Goal: Task Accomplishment & Management: Manage account settings

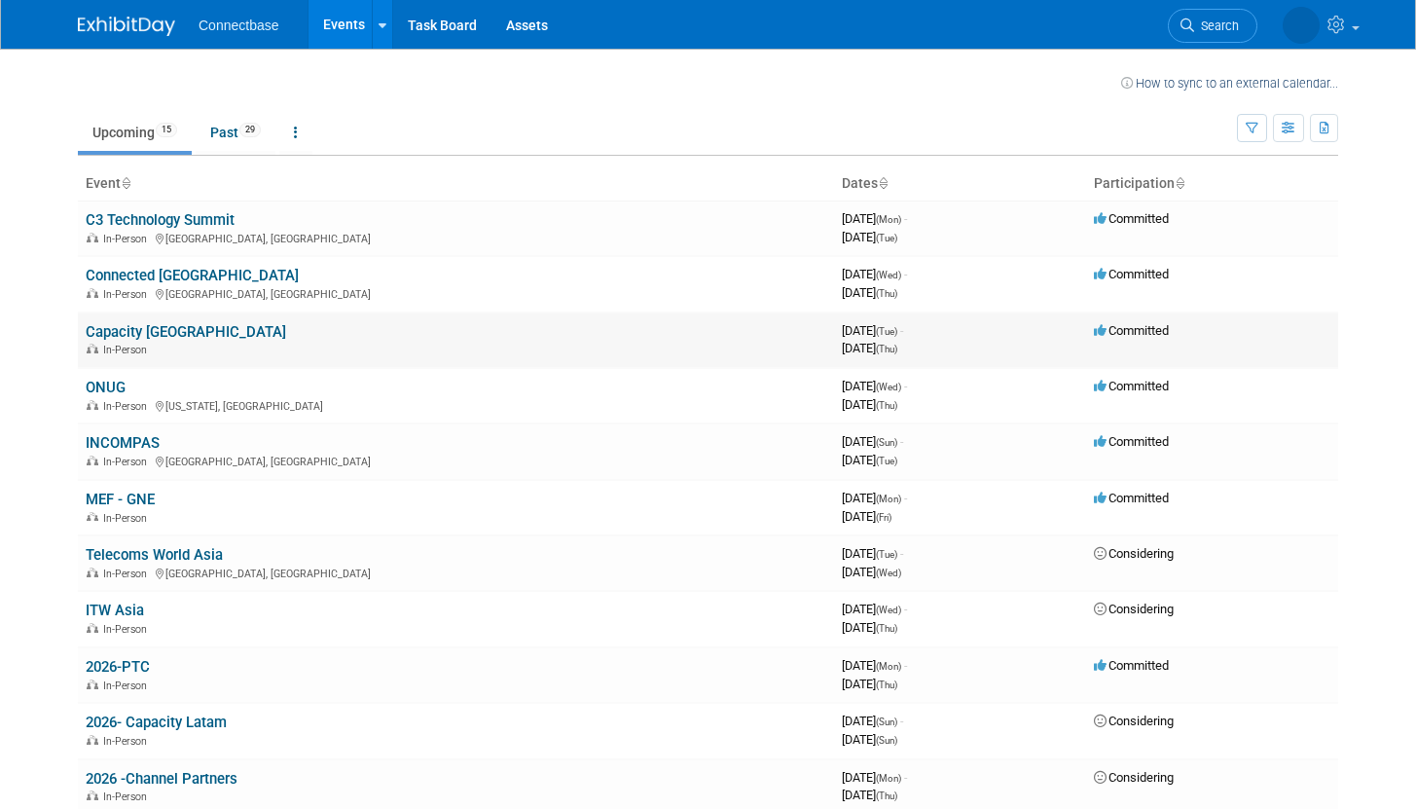
click at [174, 329] on link "Capacity [GEOGRAPHIC_DATA]" at bounding box center [186, 332] width 200 height 18
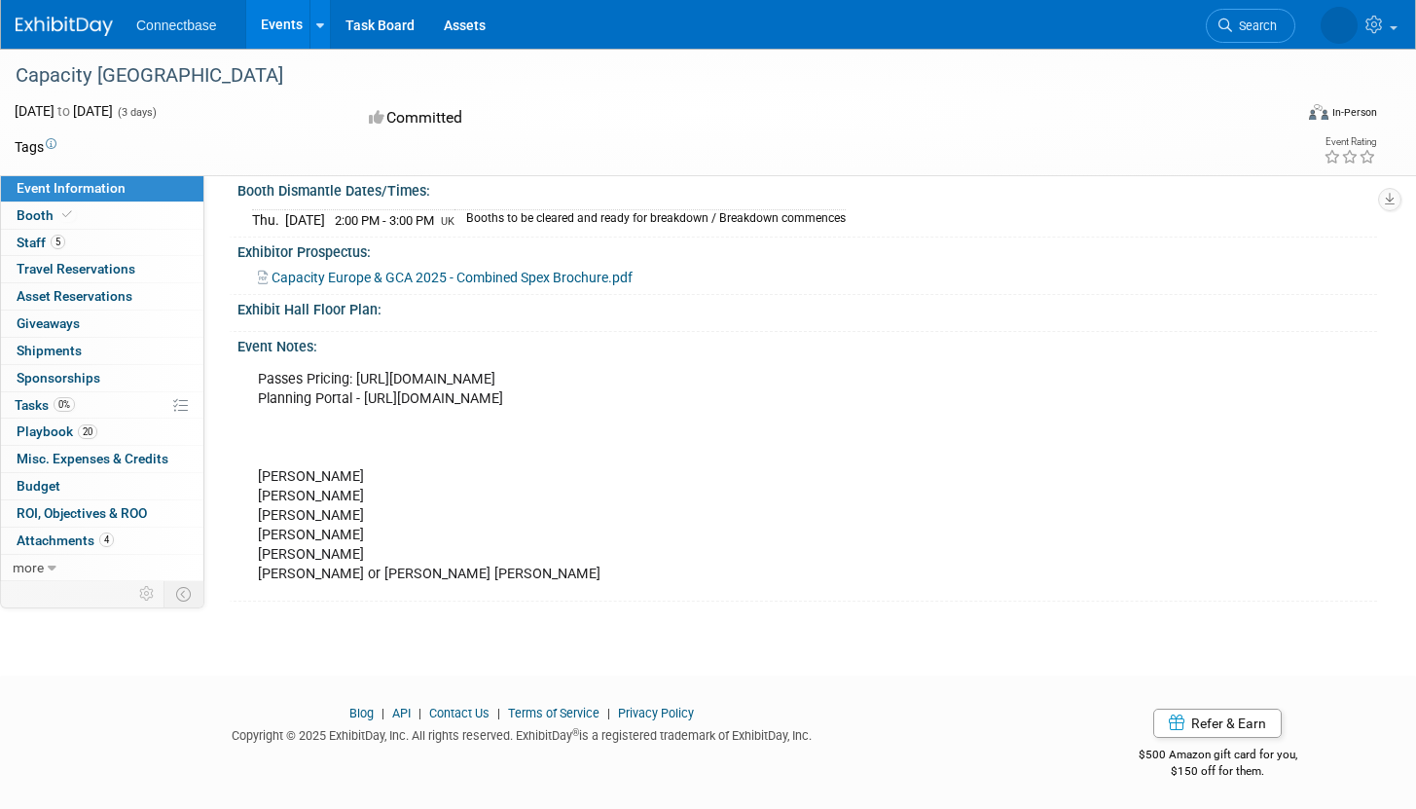
scroll to position [399, 0]
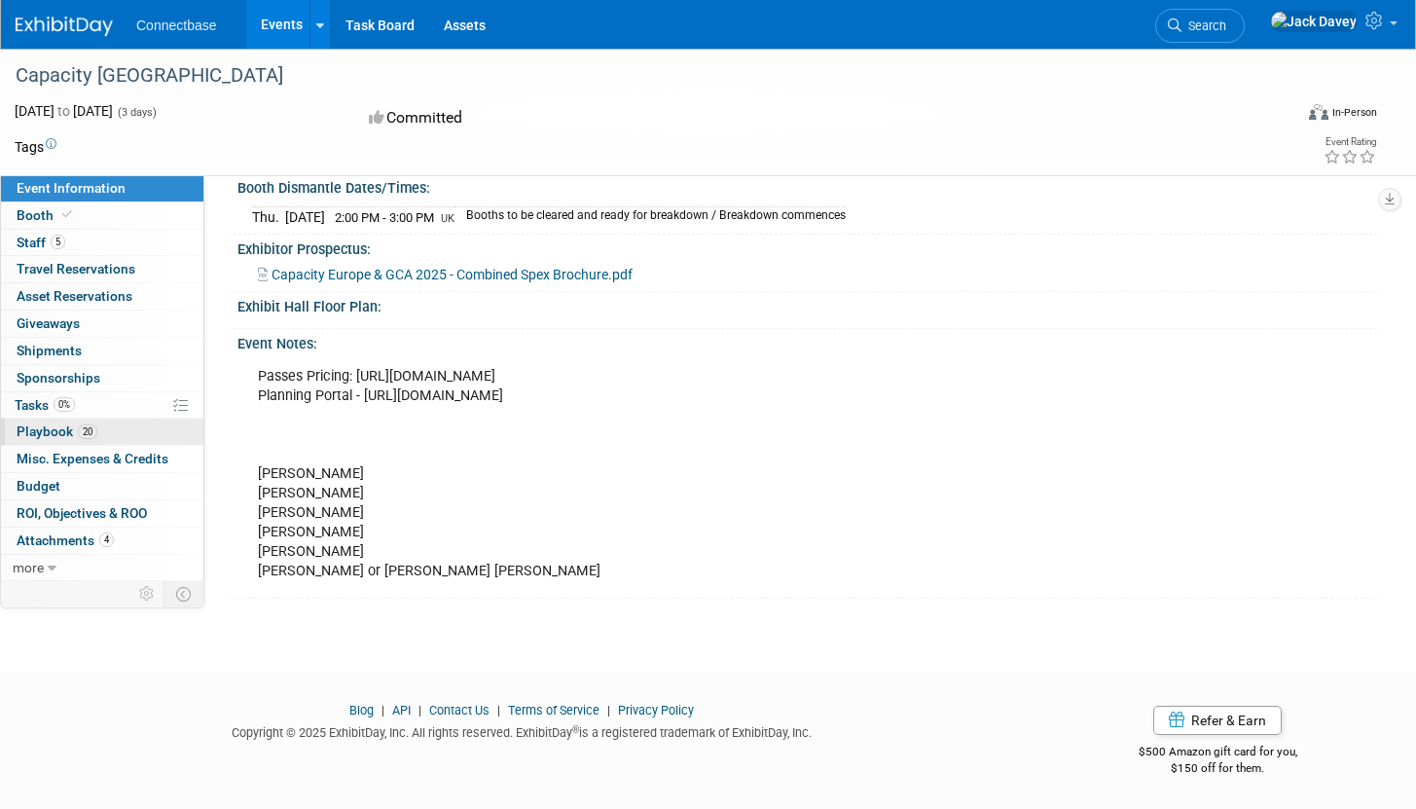
click at [90, 435] on span "20" at bounding box center [87, 431] width 19 height 15
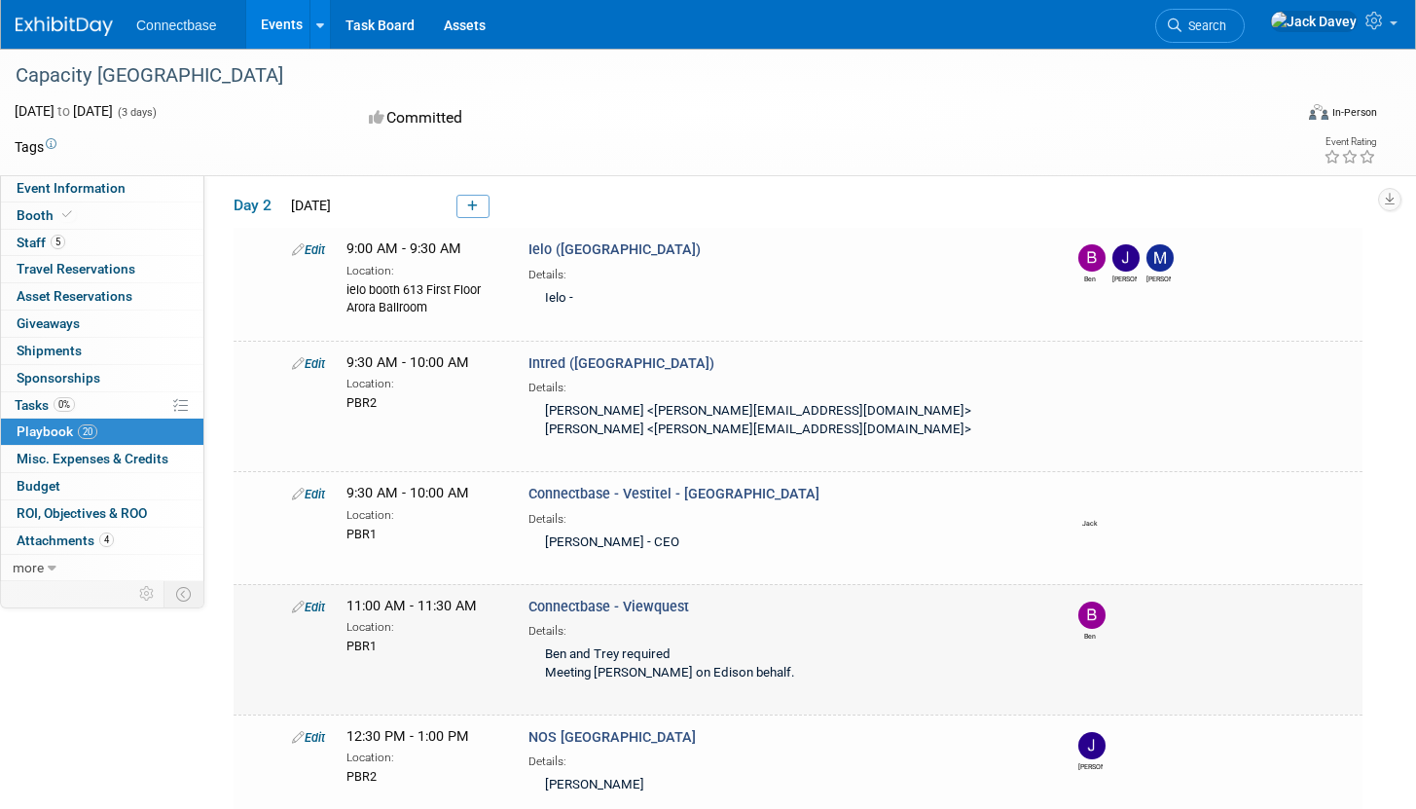
scroll to position [1657, 0]
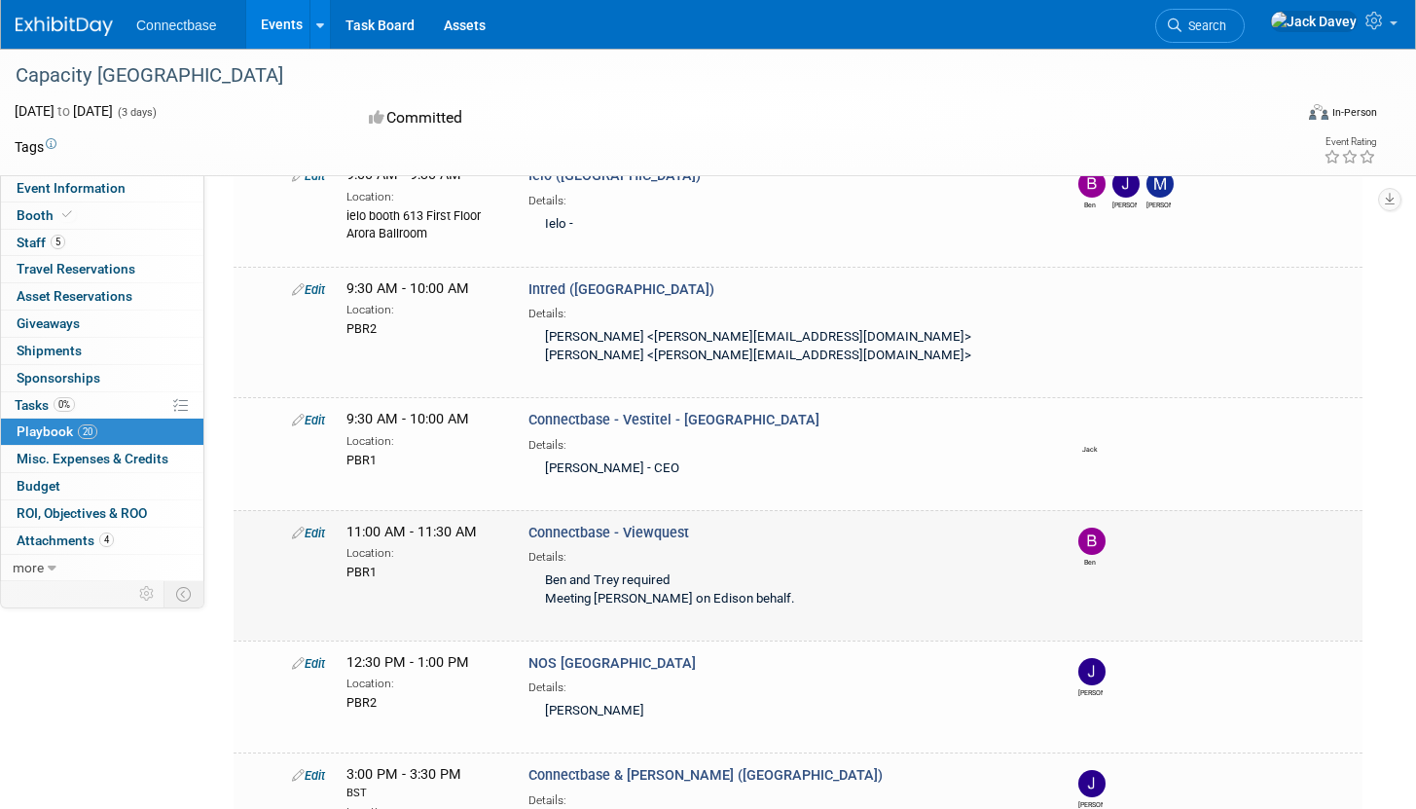
click at [302, 527] on icon at bounding box center [298, 533] width 13 height 13
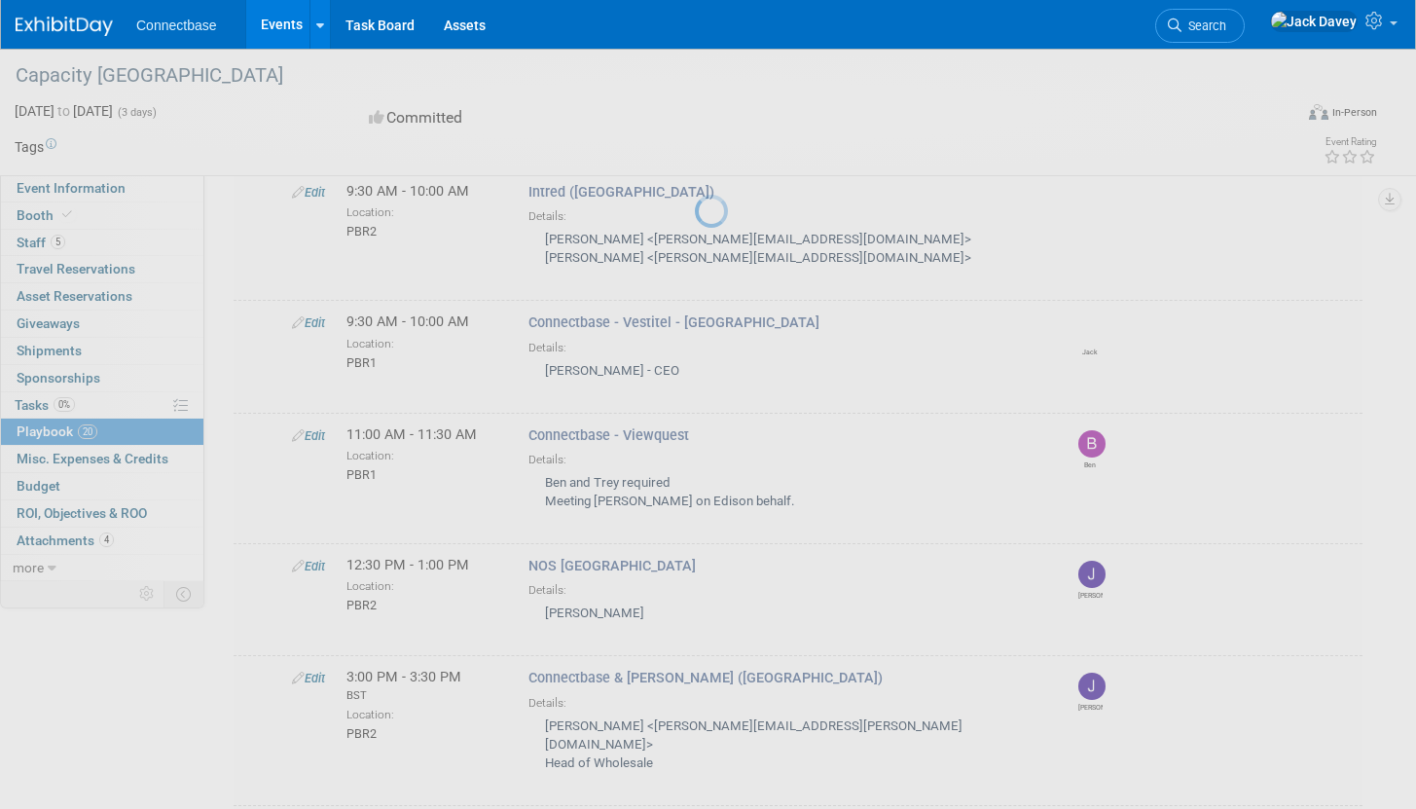
select select "5a309a58-1caa-4a1e-b031-5fcebf7888a3"
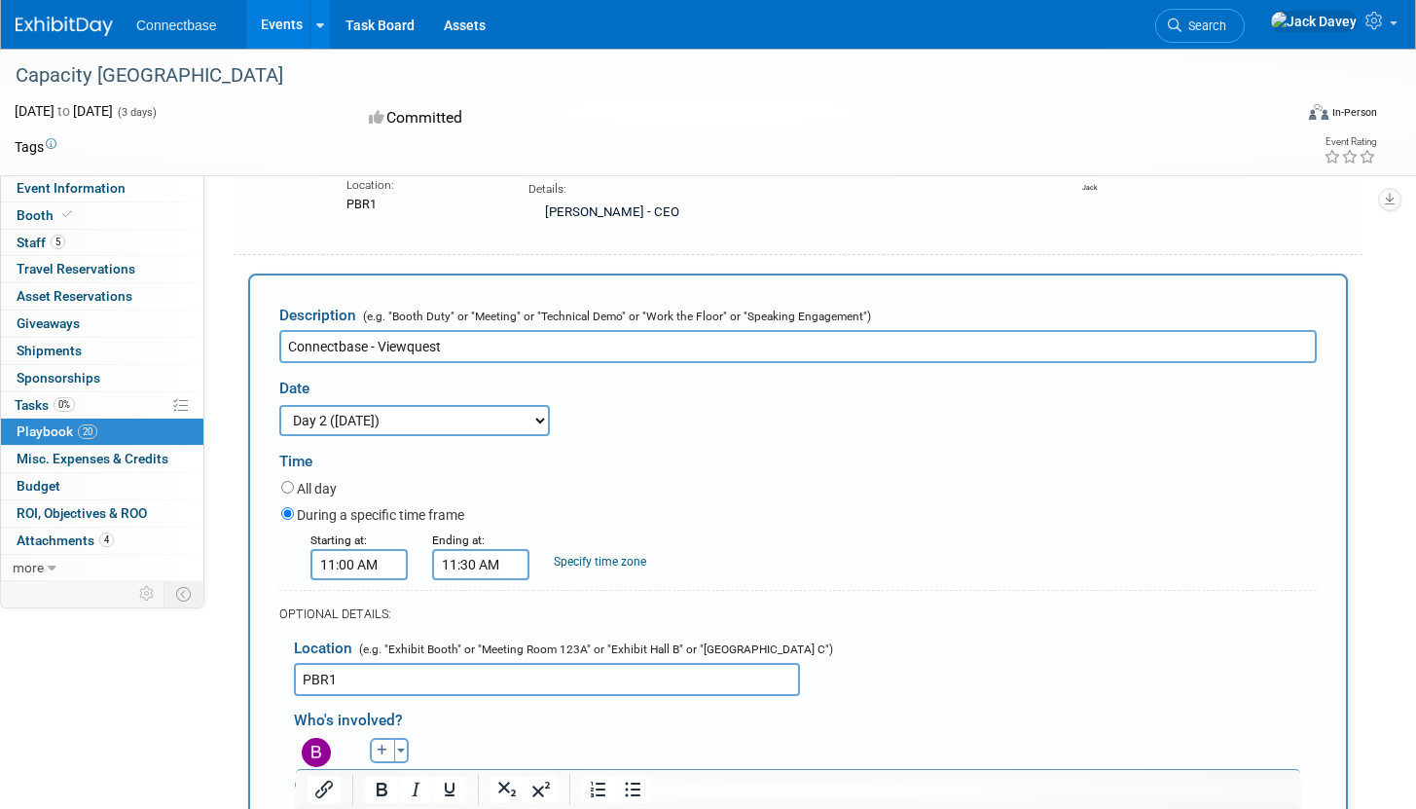
scroll to position [0, 0]
click at [374, 738] on button "button" at bounding box center [382, 750] width 25 height 25
select select
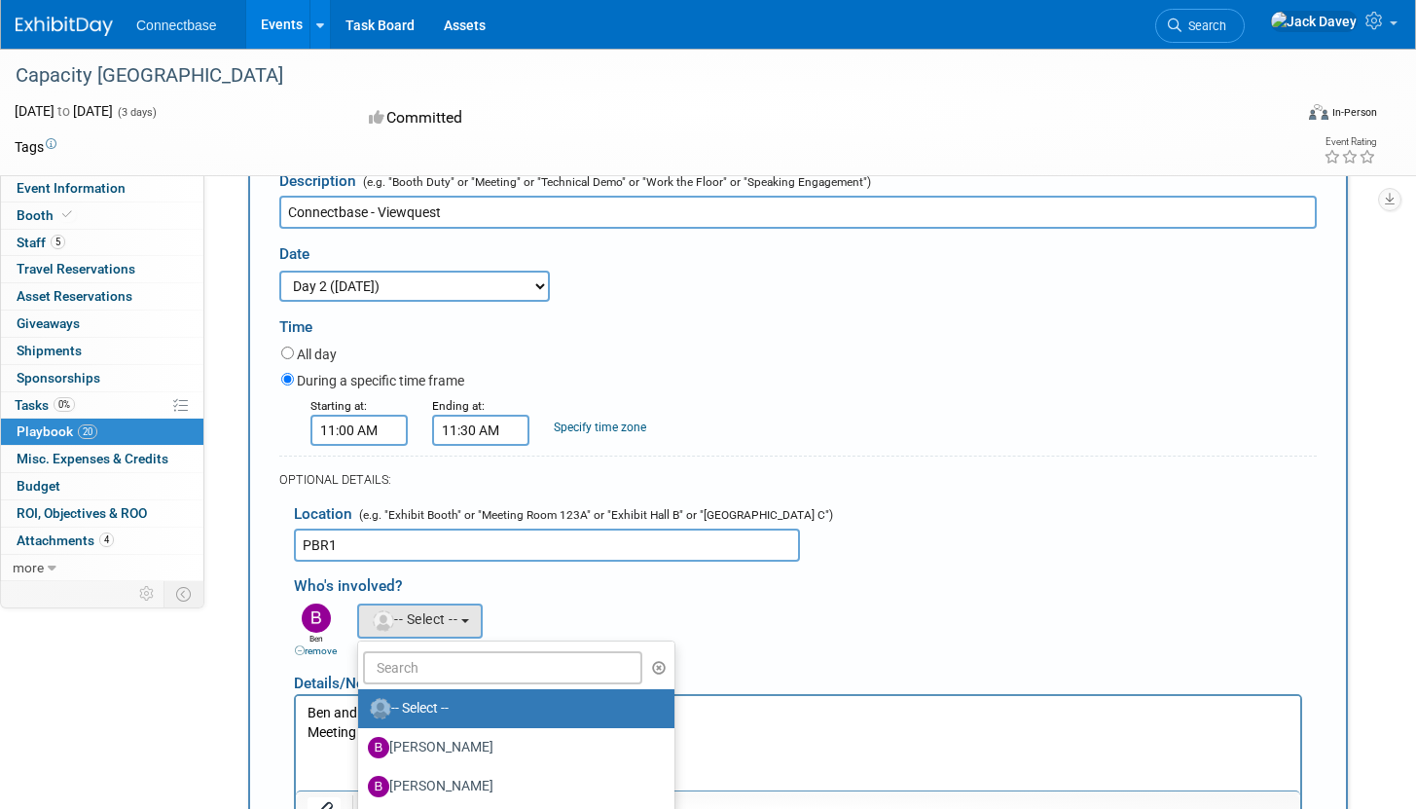
scroll to position [2057, 0]
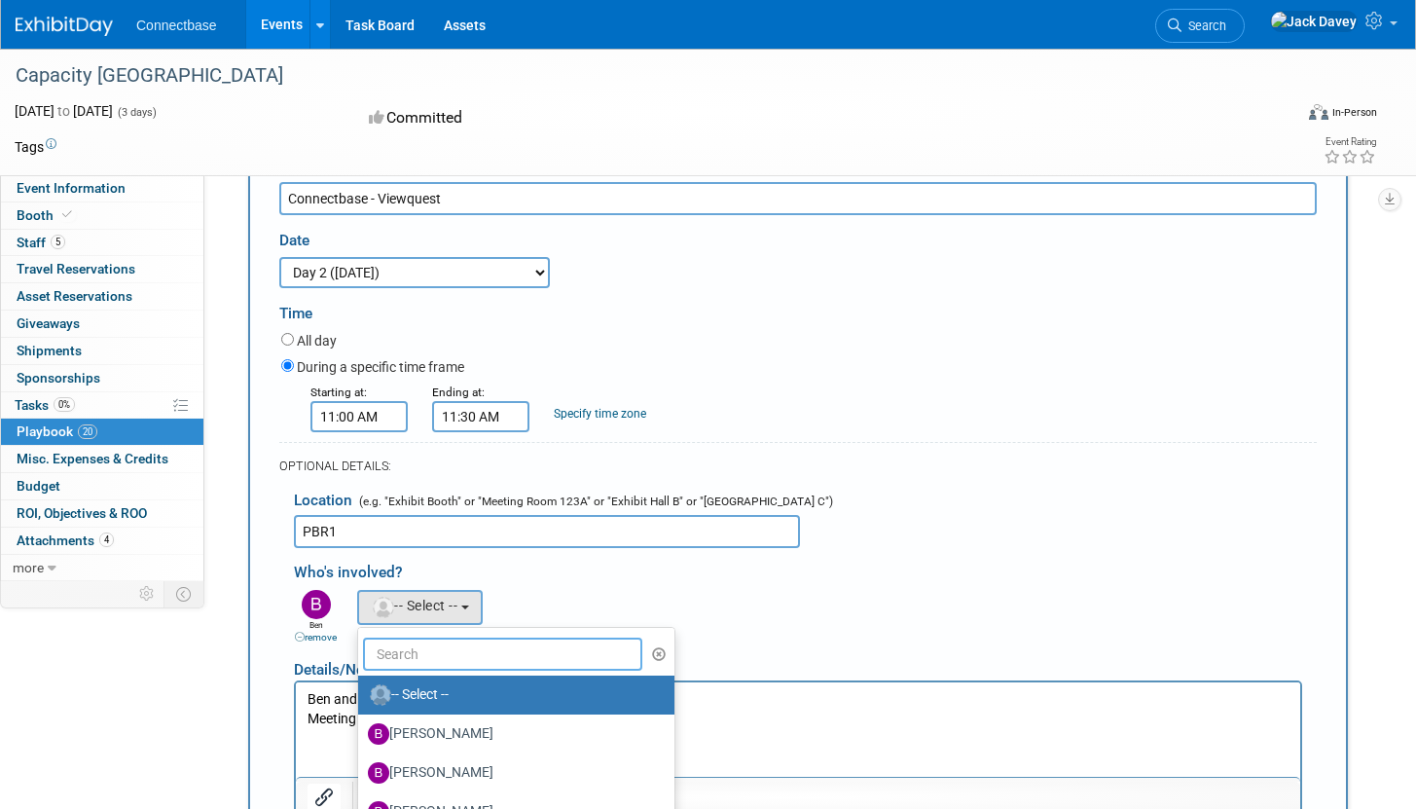
click at [454, 637] on input "text" at bounding box center [502, 653] width 279 height 33
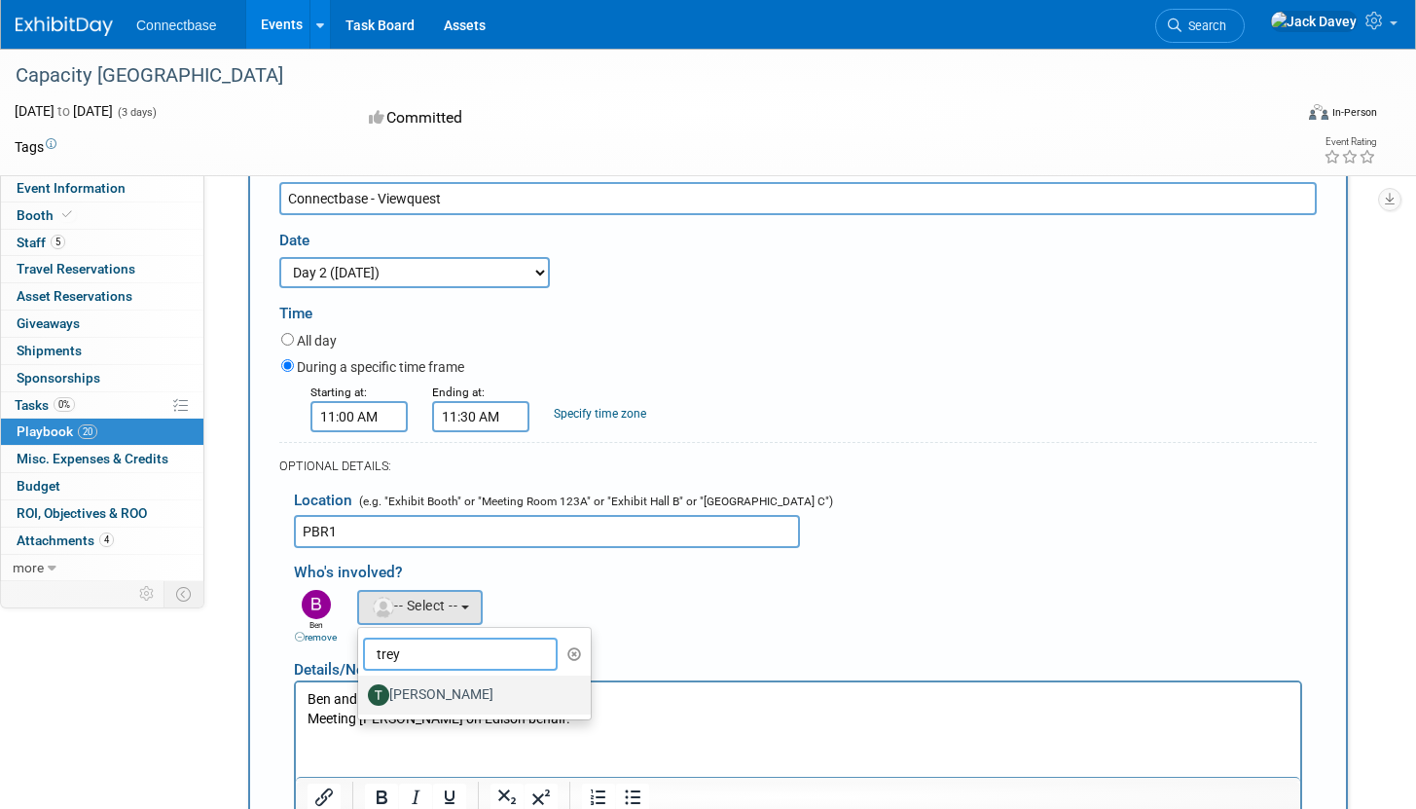
type input "trey"
click at [462, 679] on label "[PERSON_NAME]" at bounding box center [469, 694] width 203 height 31
click at [361, 686] on input "[PERSON_NAME]" at bounding box center [354, 692] width 13 height 13
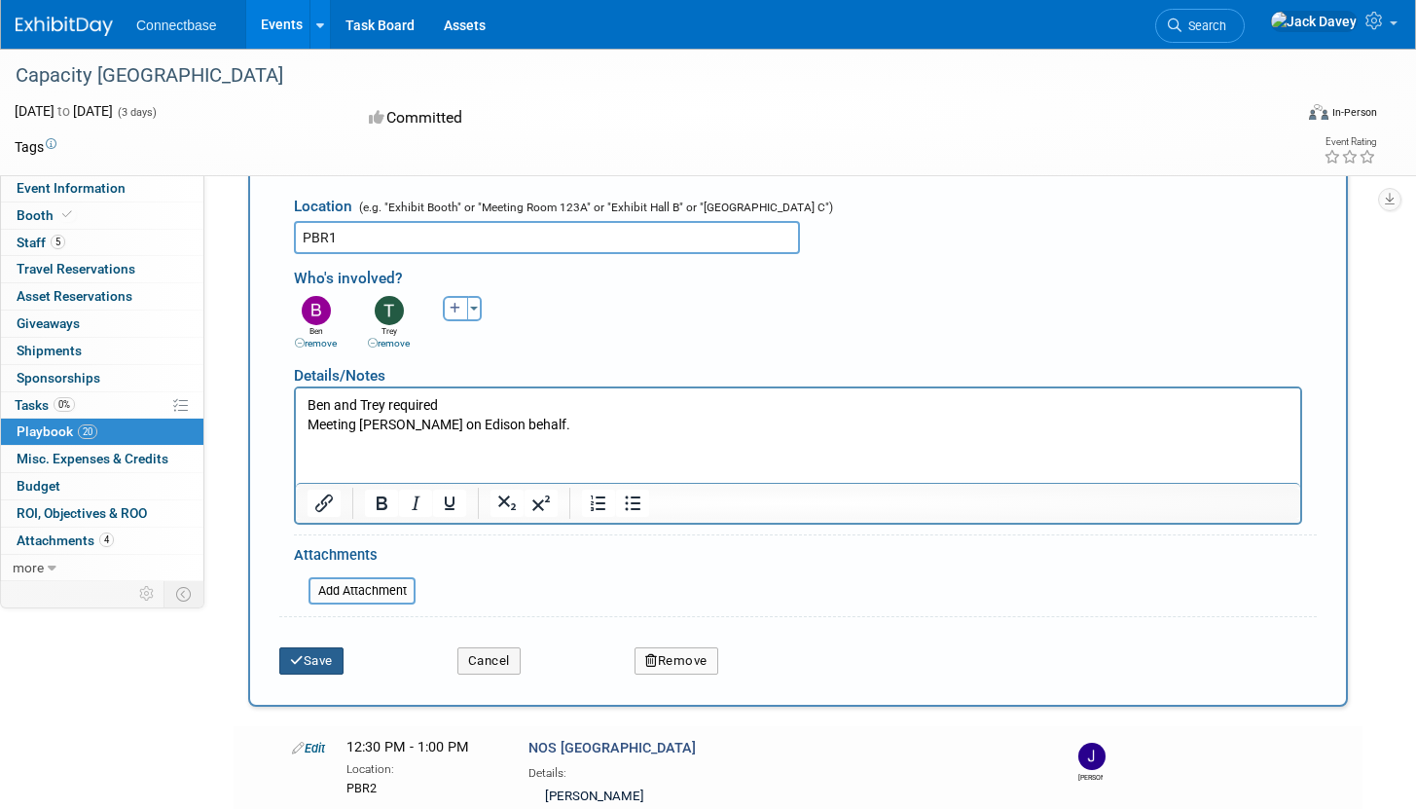
click at [320, 647] on button "Save" at bounding box center [311, 660] width 64 height 27
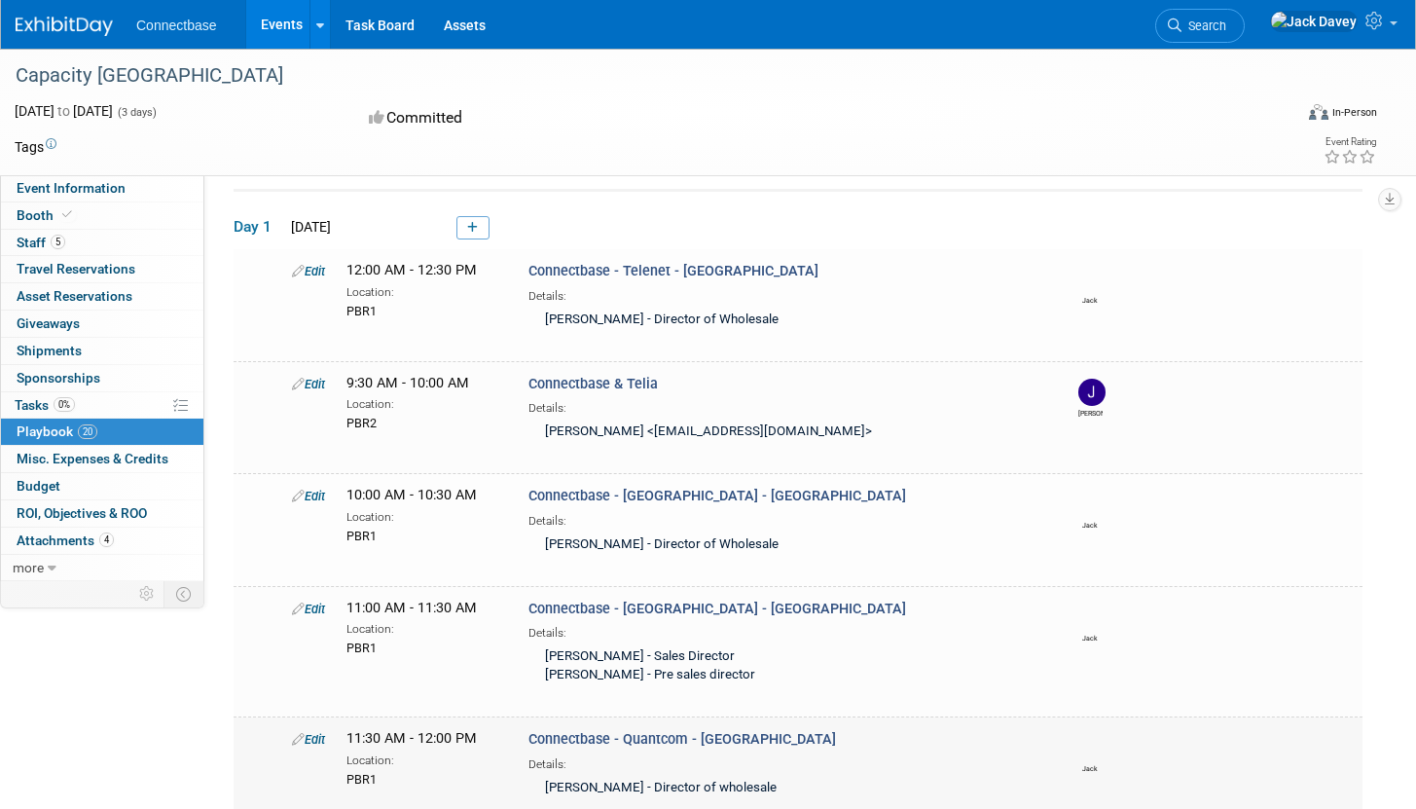
scroll to position [0, 0]
